Goal: Transaction & Acquisition: Purchase product/service

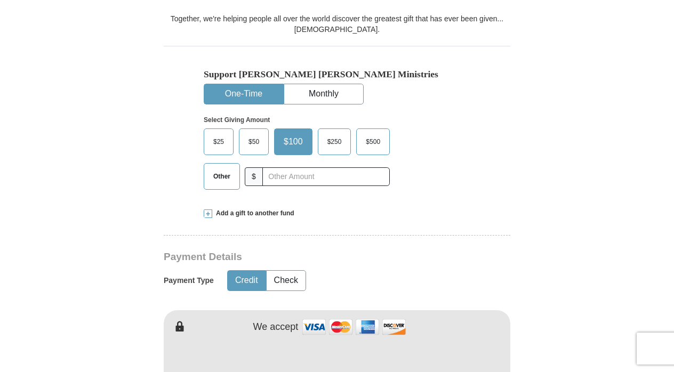
scroll to position [327, 0]
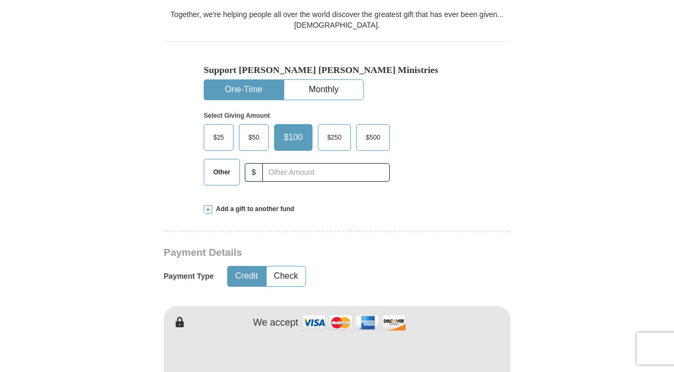
click at [333, 130] on span "$250" at bounding box center [334, 138] width 25 height 16
click at [0, 0] on input "$250" at bounding box center [0, 0] width 0 height 0
click at [282, 267] on button "Check" at bounding box center [286, 277] width 39 height 20
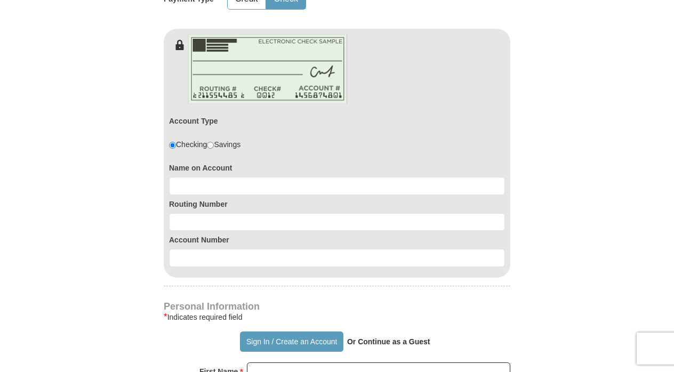
scroll to position [606, 0]
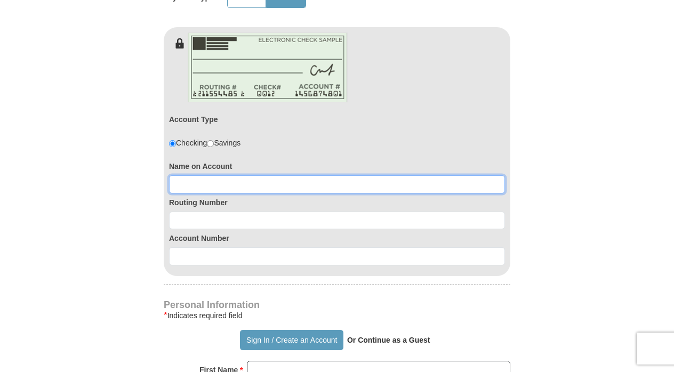
click at [192, 176] on input at bounding box center [337, 185] width 336 height 18
click at [199, 176] on input at bounding box center [337, 185] width 336 height 18
type input "[PERSON_NAME]"
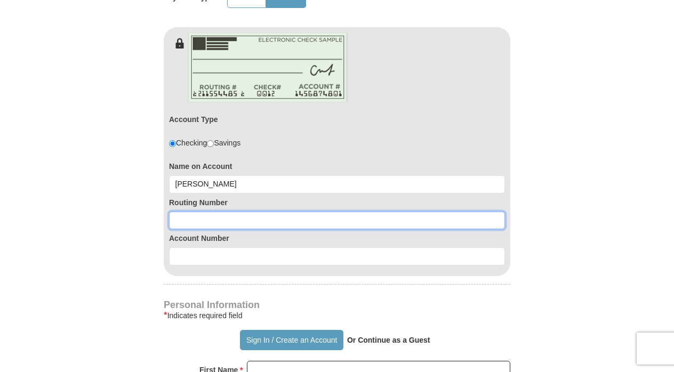
click at [196, 212] on input at bounding box center [337, 221] width 336 height 18
type input "111000614"
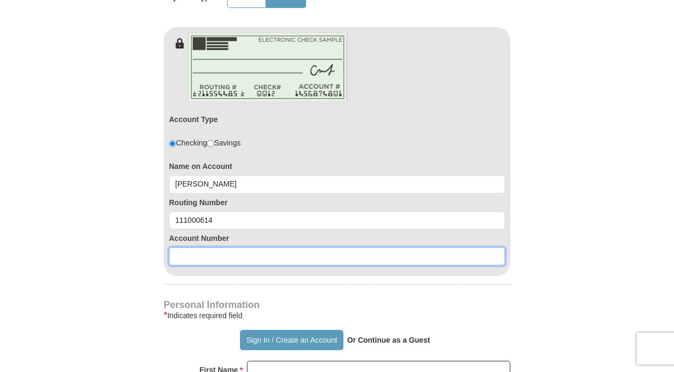
click at [198, 248] on input at bounding box center [337, 257] width 336 height 18
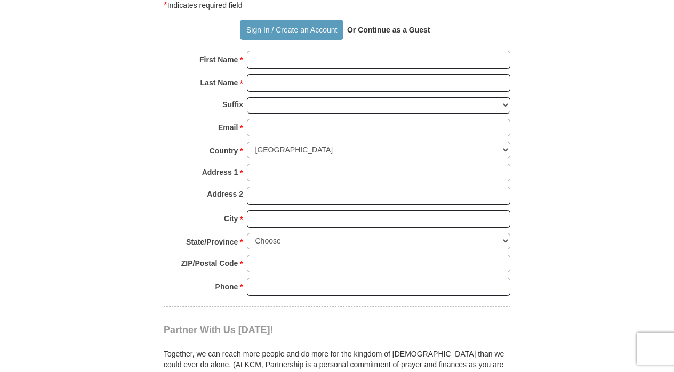
scroll to position [909, 0]
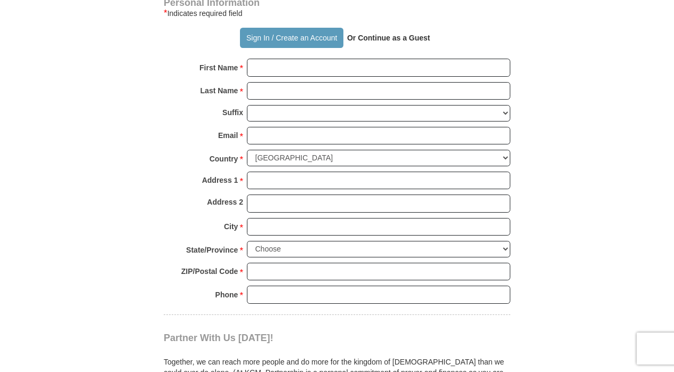
type input "882848625"
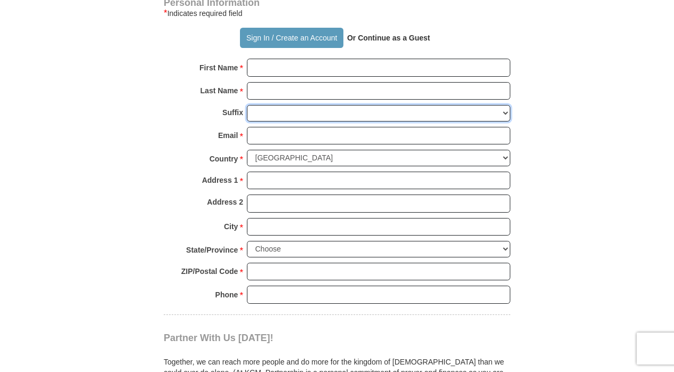
click at [282, 105] on select "[PERSON_NAME] I II III IV V VI" at bounding box center [379, 113] width 264 height 17
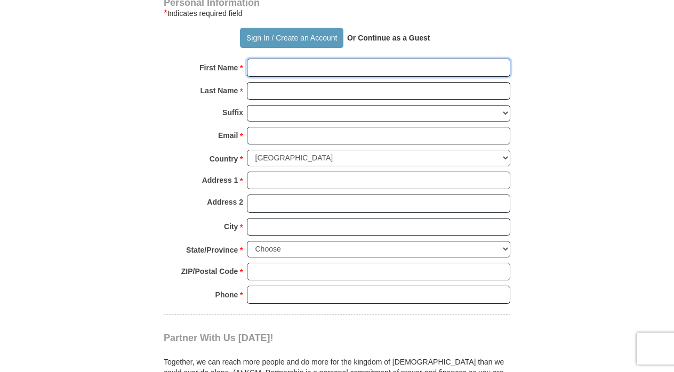
click at [274, 59] on input "First Name *" at bounding box center [379, 68] width 264 height 18
type input "[PERSON_NAME]"
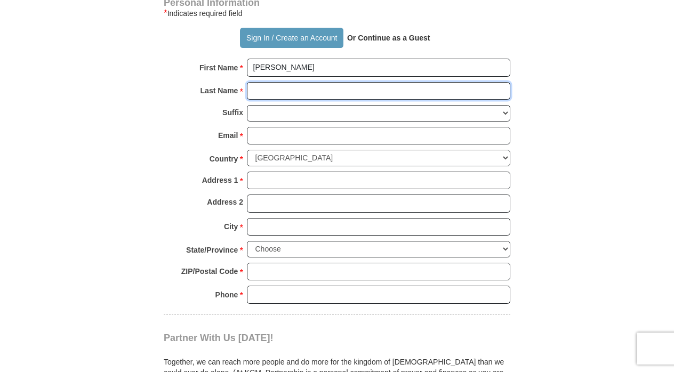
type input "[PERSON_NAME]"
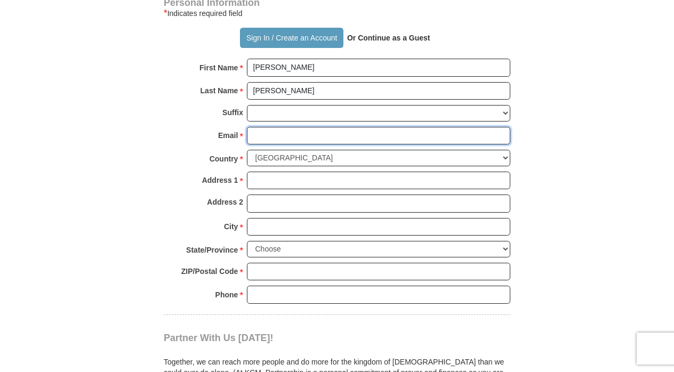
type input "[EMAIL_ADDRESS][DOMAIN_NAME]"
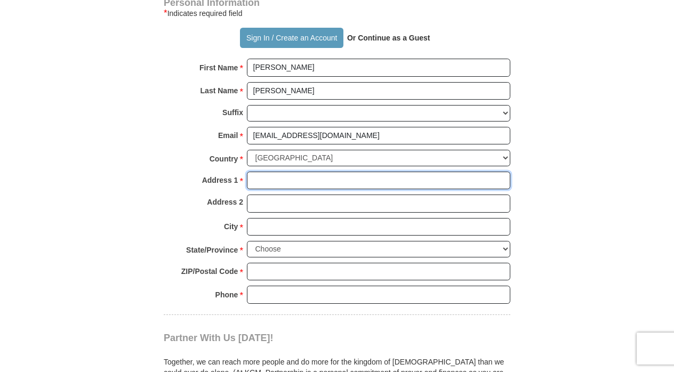
type input "1336 [PERSON_NAME] [PERSON_NAME] ln"
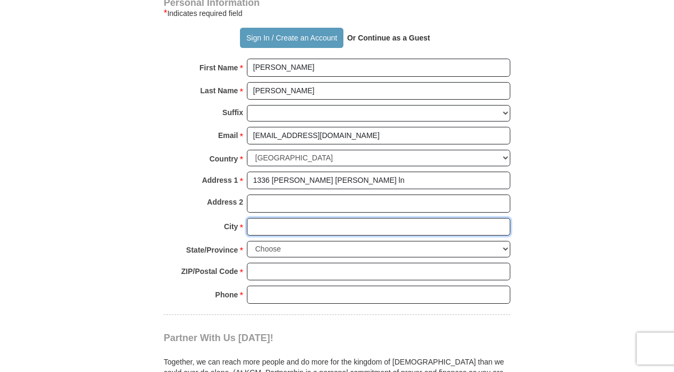
type input "dallas"
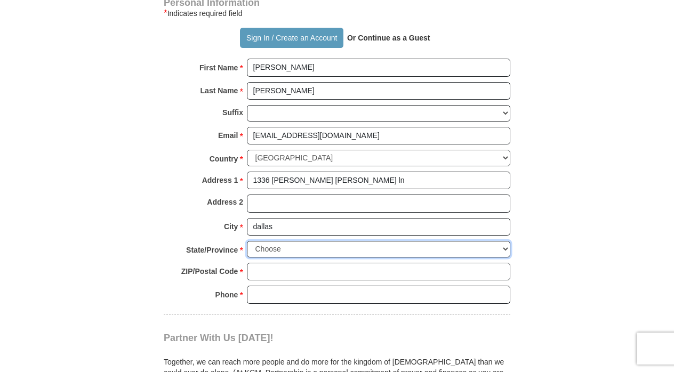
select select "[GEOGRAPHIC_DATA]"
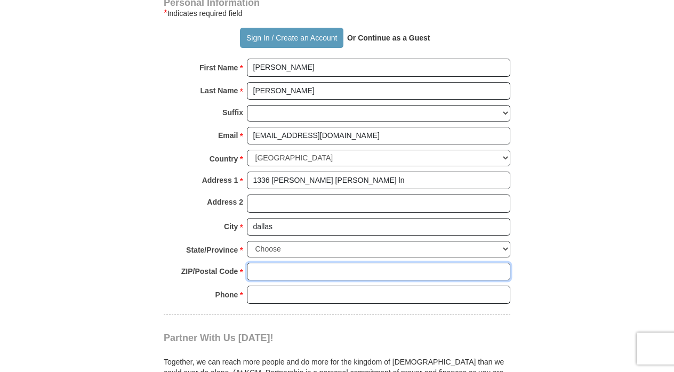
type input "75232"
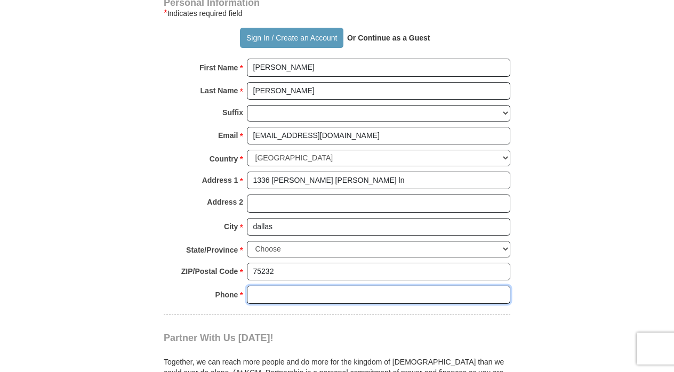
type input "2143375258"
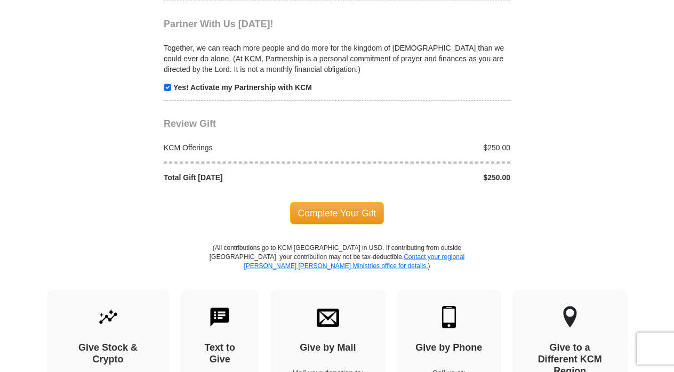
scroll to position [1224, 0]
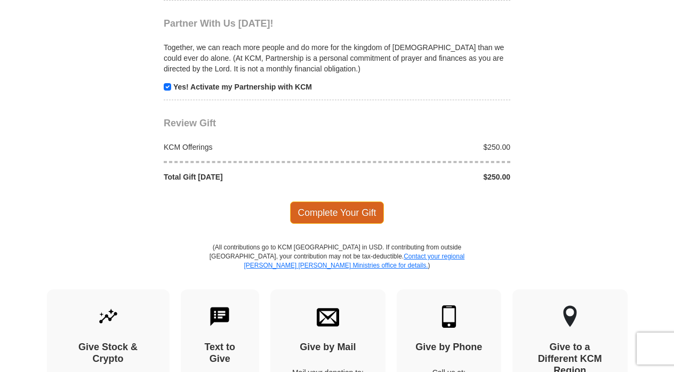
type input "[PERSON_NAME]"
click at [343, 202] on span "Complete Your Gift" at bounding box center [337, 213] width 94 height 22
